Goal: Information Seeking & Learning: Find specific page/section

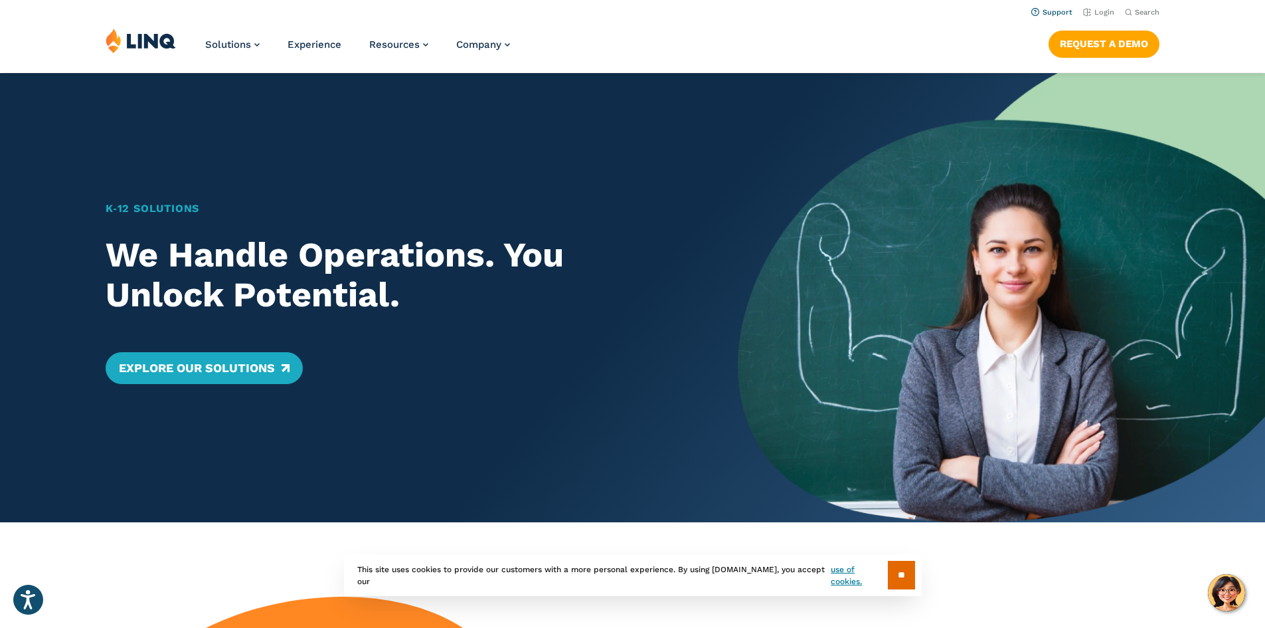
click at [1044, 11] on link "Support" at bounding box center [1051, 12] width 41 height 9
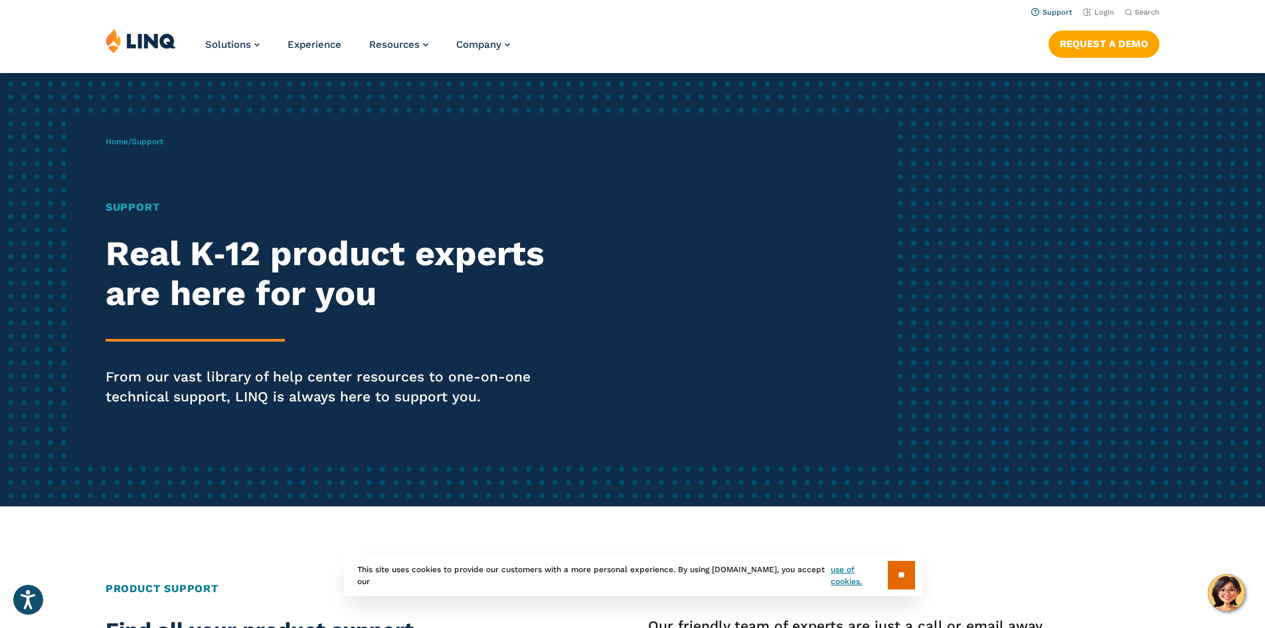
click at [1055, 7] on li "Support" at bounding box center [1051, 11] width 41 height 15
click at [1053, 13] on link "Support" at bounding box center [1051, 12] width 41 height 9
click at [906, 573] on input "**" at bounding box center [901, 575] width 27 height 29
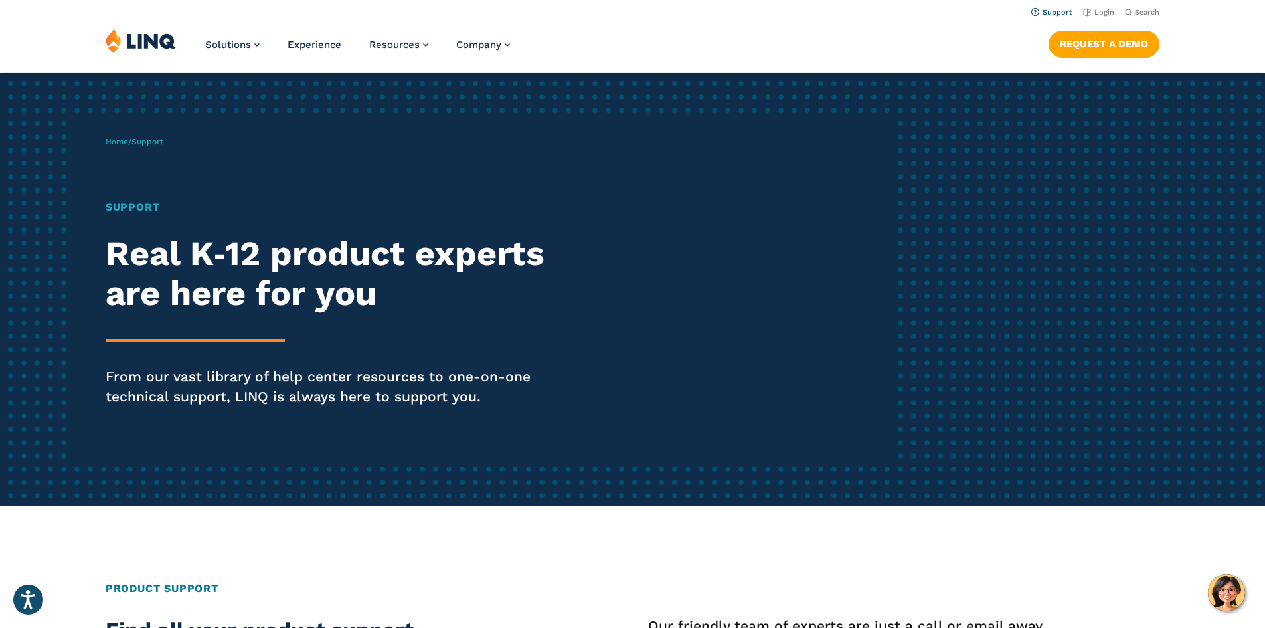
click at [1051, 8] on link "Support" at bounding box center [1051, 12] width 41 height 9
click at [1037, 11] on link "Support" at bounding box center [1051, 12] width 41 height 9
click at [1058, 12] on link "Support" at bounding box center [1051, 12] width 41 height 9
